Goal: Find contact information: Obtain details needed to contact an individual or organization

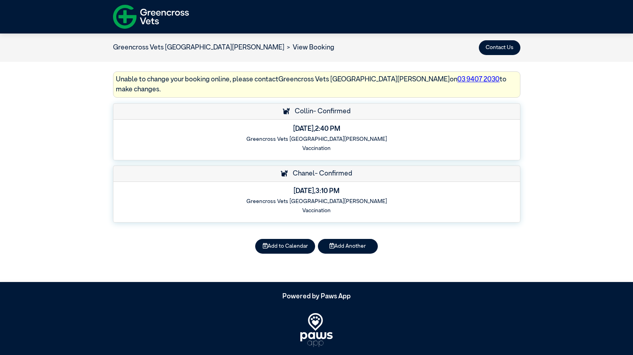
click at [173, 48] on link "Greencross Vets [GEOGRAPHIC_DATA][PERSON_NAME]" at bounding box center [198, 47] width 171 height 7
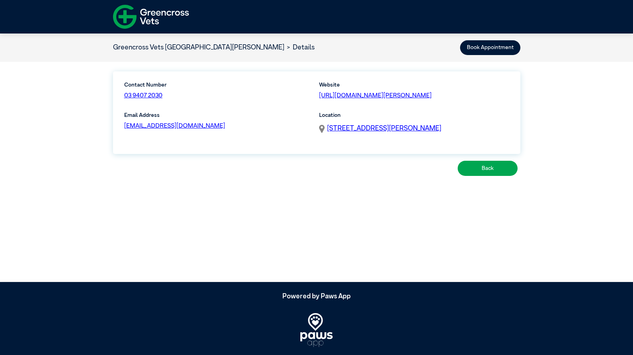
click at [284, 48] on li "Details" at bounding box center [299, 48] width 31 height 10
click at [486, 167] on button "Back" at bounding box center [488, 168] width 60 height 15
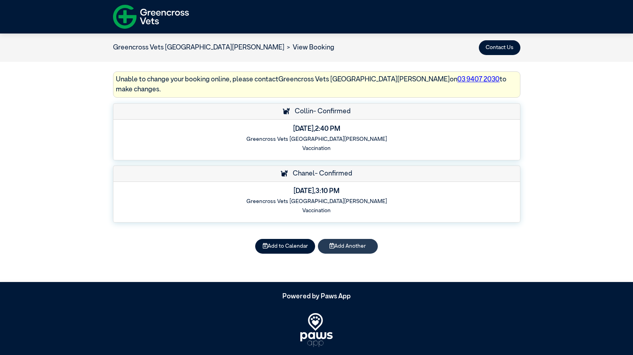
click at [349, 239] on button "Add Another" at bounding box center [348, 246] width 60 height 15
click at [502, 47] on button "Contact Us" at bounding box center [500, 47] width 42 height 15
click at [500, 48] on button "Contact Us" at bounding box center [500, 47] width 42 height 15
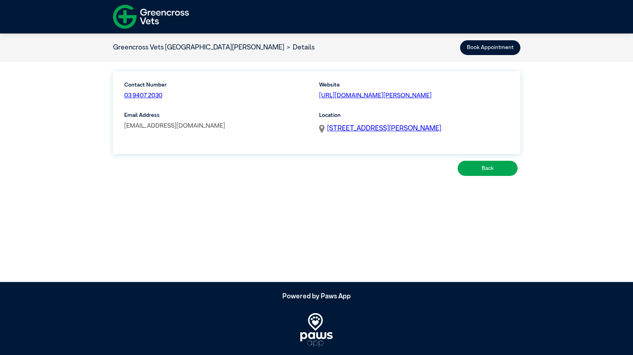
drag, startPoint x: 267, startPoint y: 125, endPoint x: 124, endPoint y: 129, distance: 143.0
click at [124, 129] on p "[EMAIL_ADDRESS][DOMAIN_NAME]" at bounding box center [219, 126] width 190 height 9
copy link "[EMAIL_ADDRESS][DOMAIN_NAME]"
